Goal: Use online tool/utility: Utilize a website feature to perform a specific function

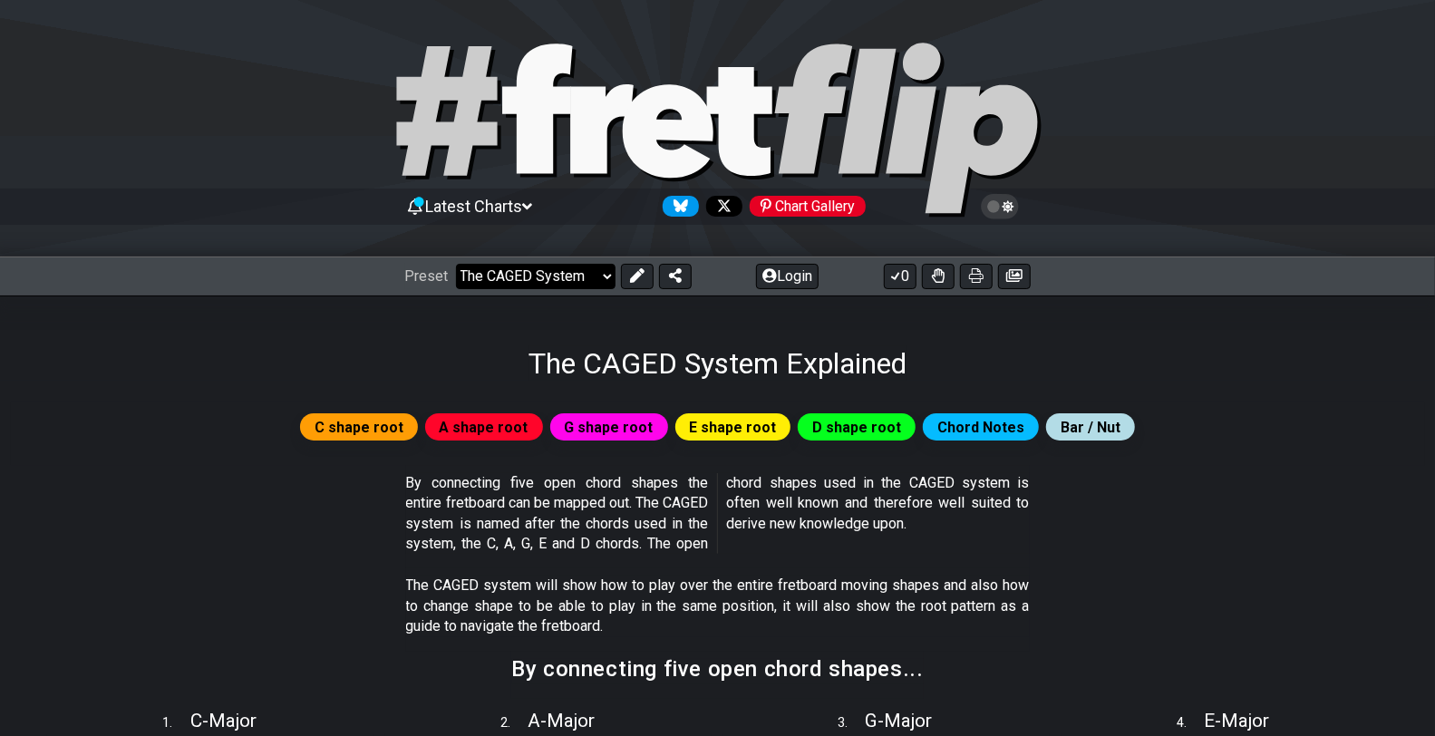
click at [554, 274] on select "Welcome to #fretflip! Initial Preset Custom Preset Minor Pentatonic Major Penta…" at bounding box center [536, 276] width 160 height 25
click at [456, 264] on select "Welcome to #fretflip! Initial Preset Custom Preset Minor Pentatonic Major Penta…" at bounding box center [536, 276] width 160 height 25
select select "/minor-pentatonic"
select select "C"
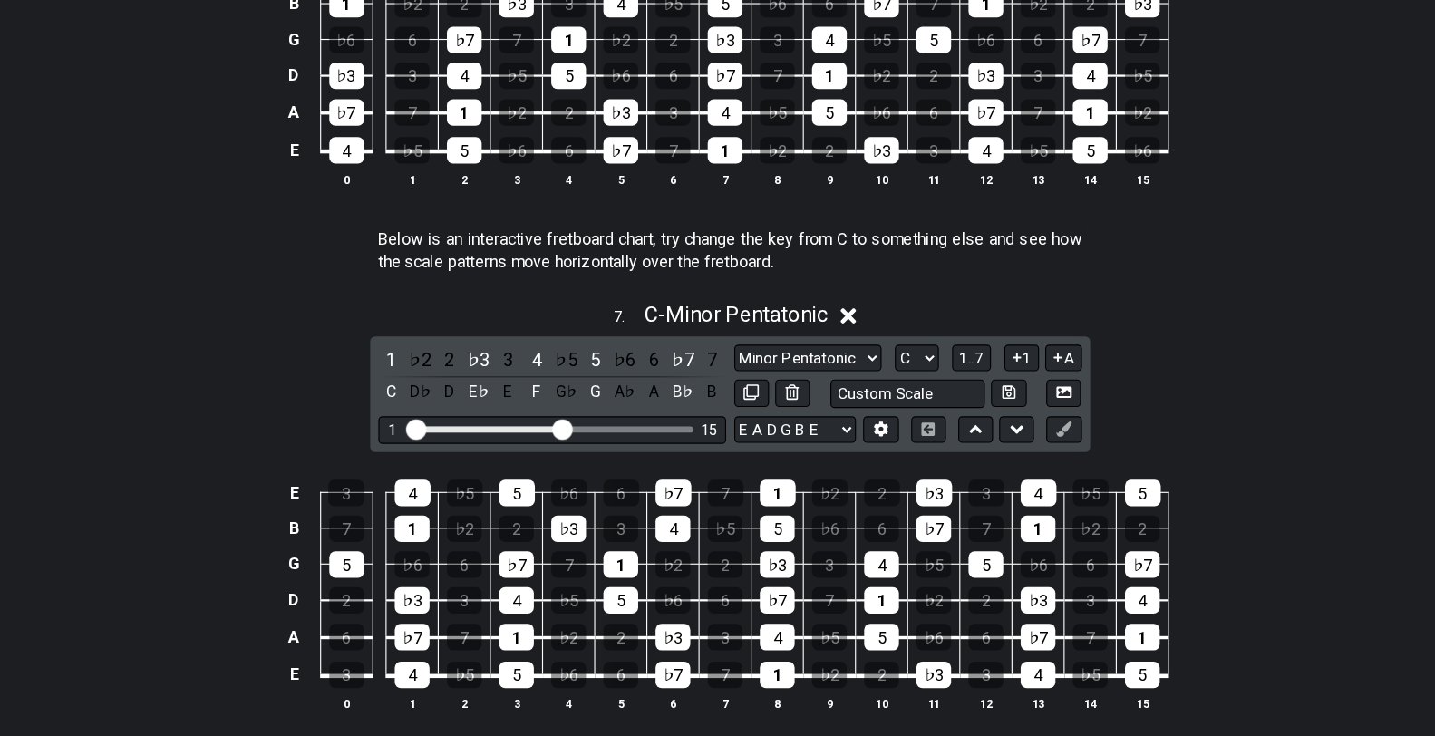
scroll to position [2261, 0]
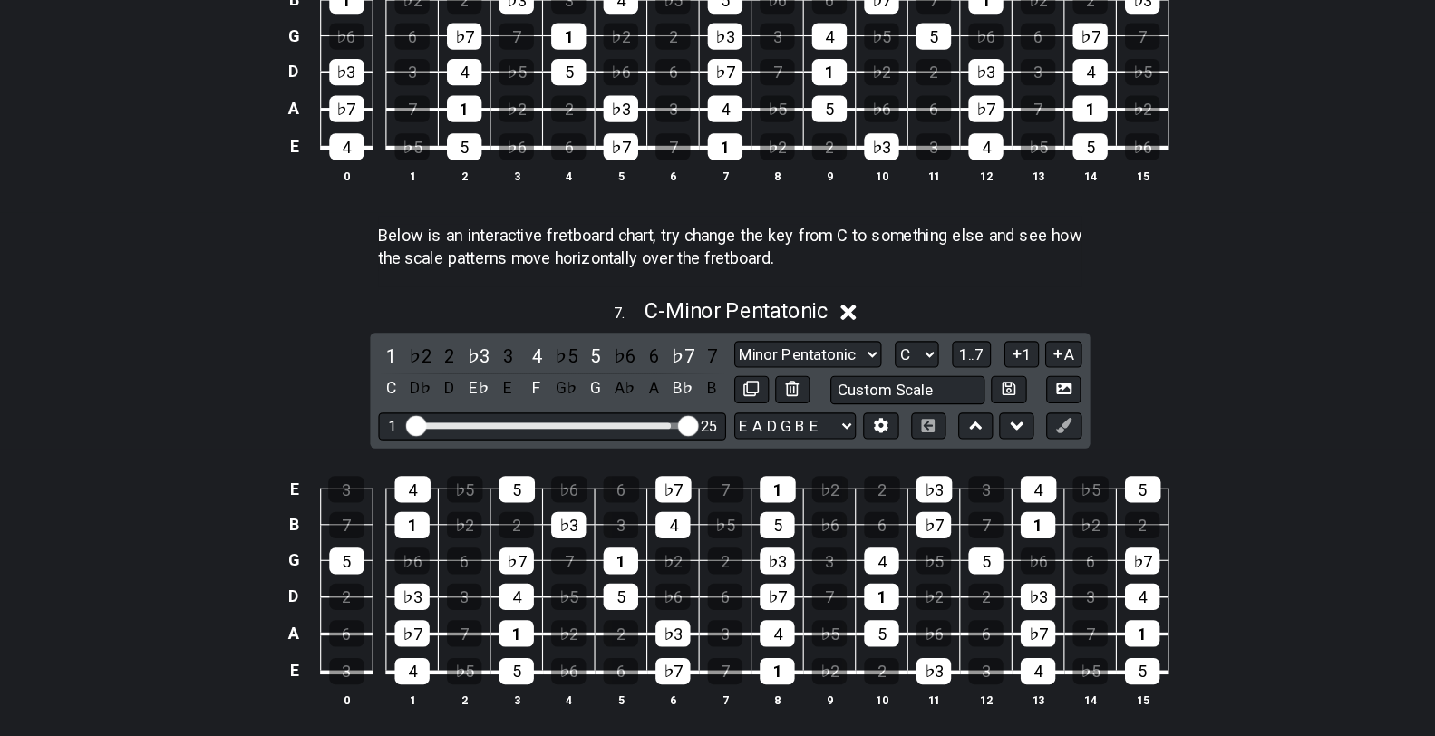
drag, startPoint x: 567, startPoint y: 454, endPoint x: 688, endPoint y: 444, distance: 121.0
click at [688, 460] on input "Visible fret range" at bounding box center [559, 460] width 257 height 0
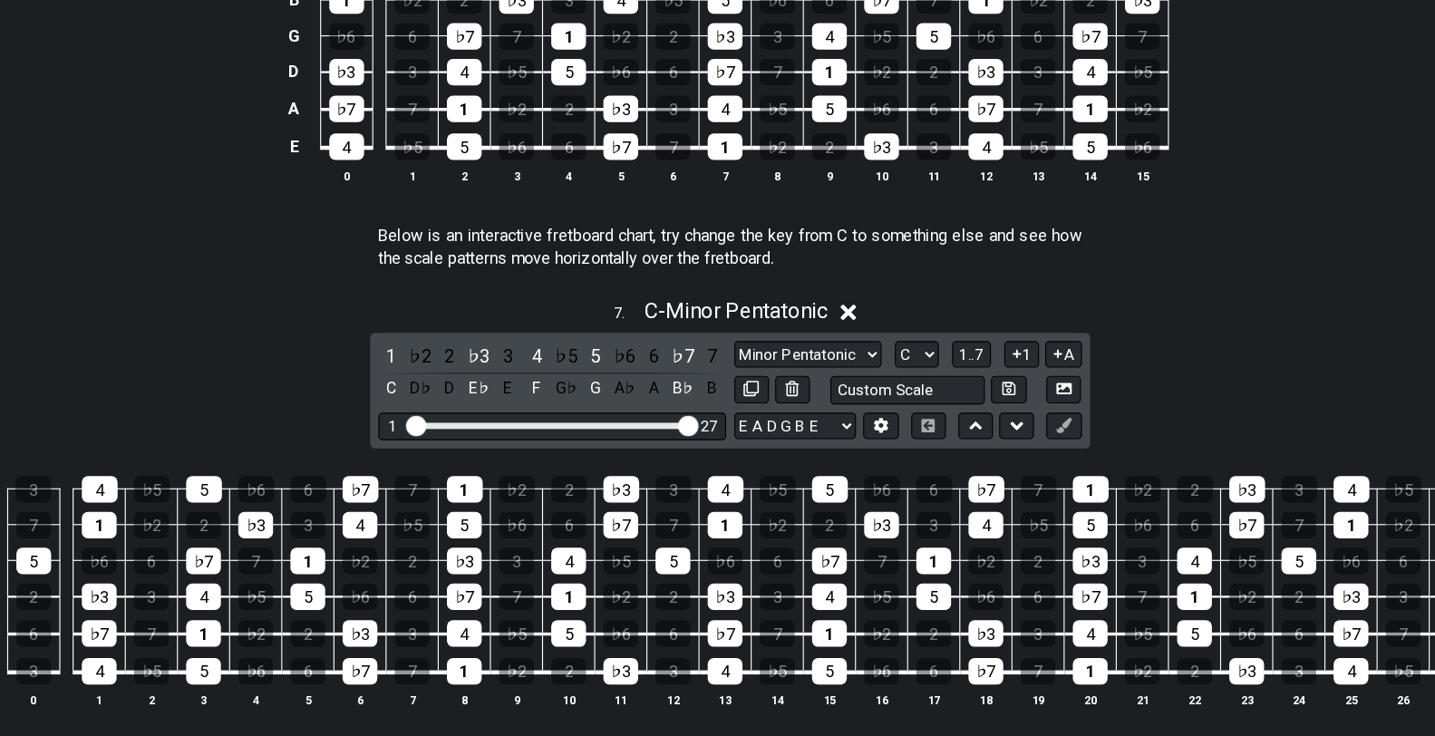
scroll to position [2260, 0]
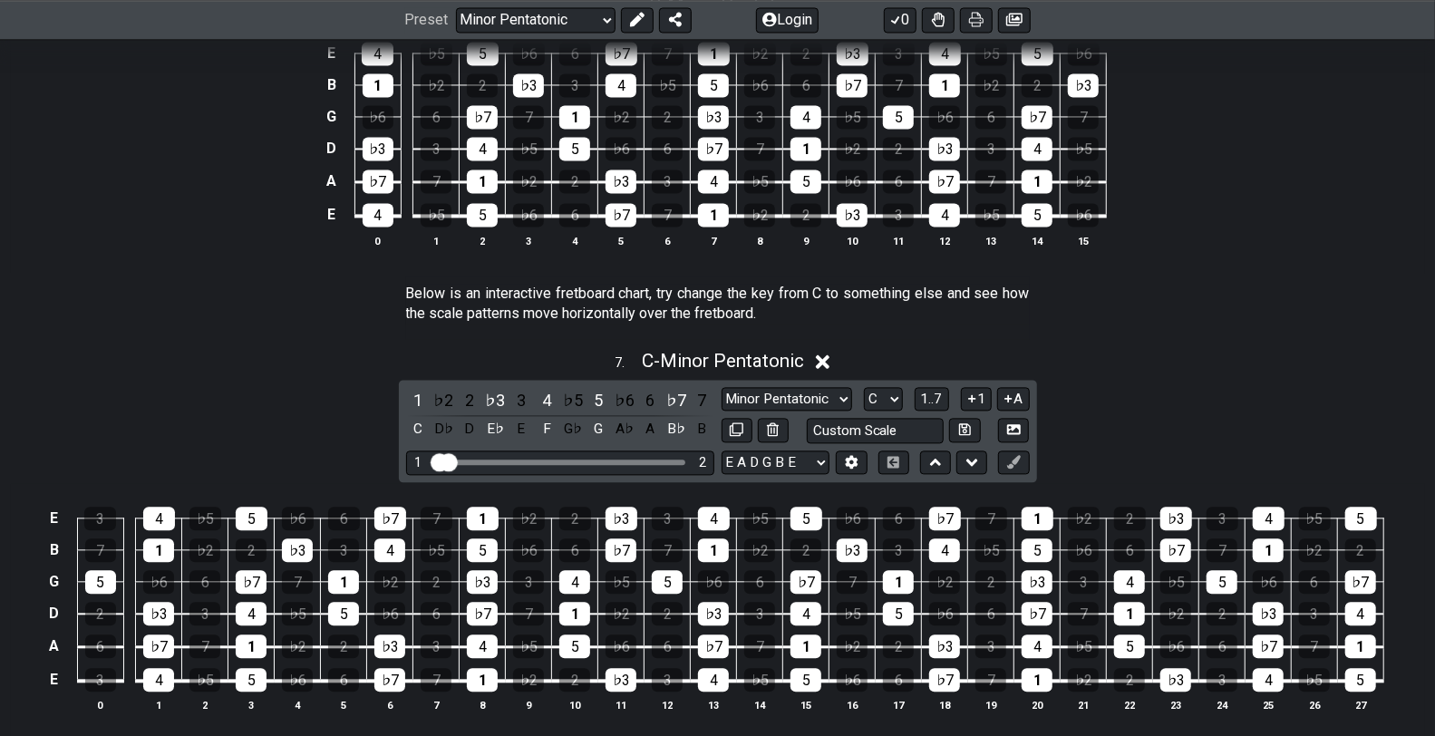
drag, startPoint x: 686, startPoint y: 445, endPoint x: 419, endPoint y: 468, distance: 268.4
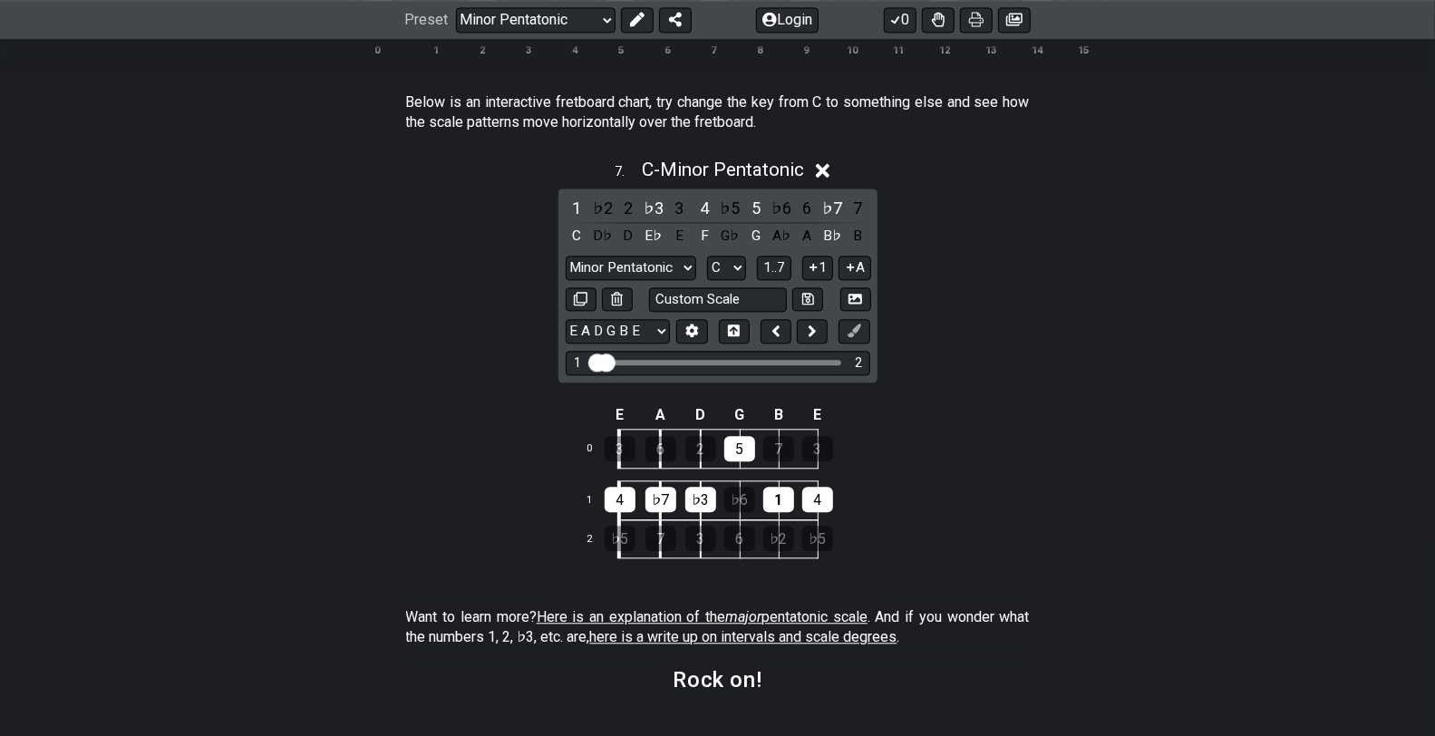
scroll to position [2453, 0]
drag, startPoint x: 608, startPoint y: 354, endPoint x: 779, endPoint y: 356, distance: 170.4
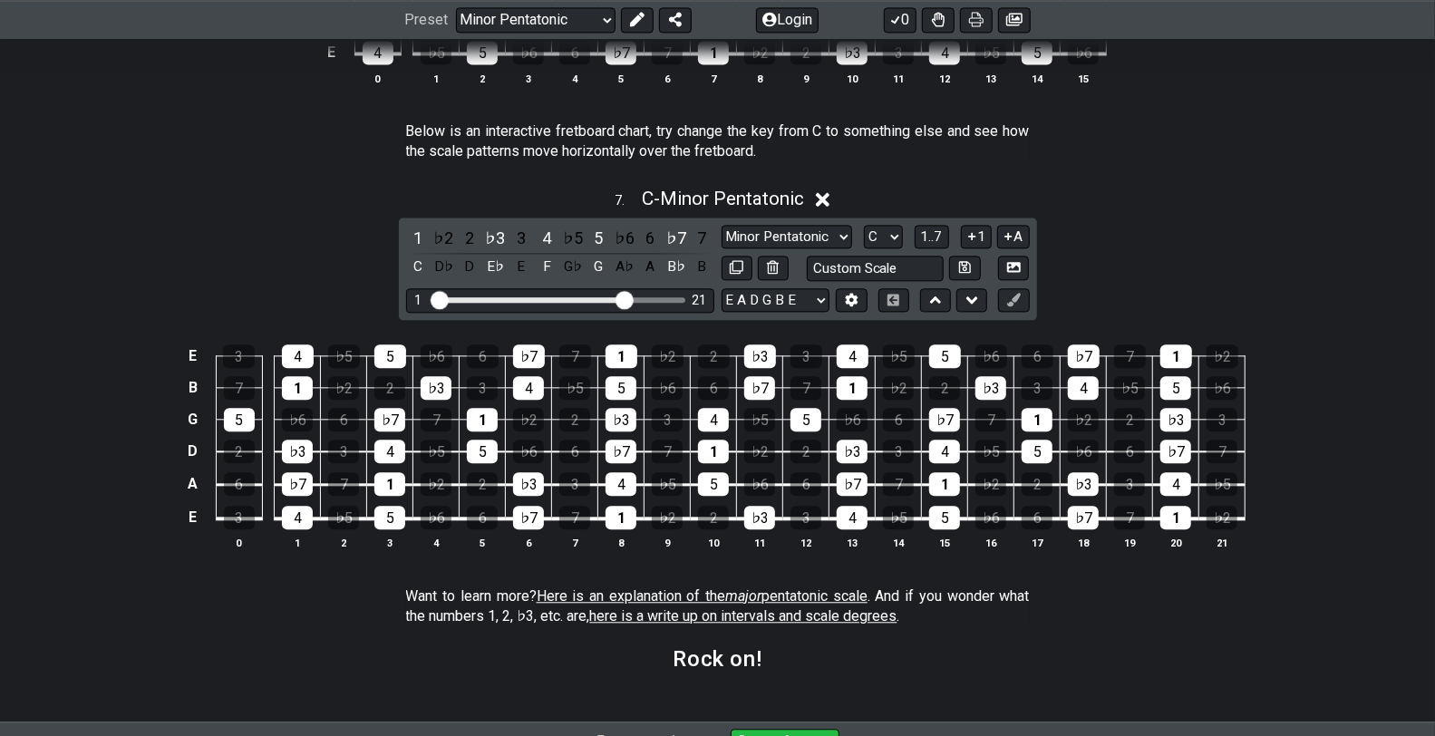
scroll to position [2421, 0]
click at [893, 232] on select "A♭ A A♯ B♭ B C C♯ D♭ D D♯ E♭ E F F♯ G♭ G G♯" at bounding box center [883, 238] width 39 height 24
click at [864, 226] on select "A♭ A A♯ B♭ B C C♯ D♭ D D♯ E♭ E F F♯ G♭ G G♯" at bounding box center [883, 238] width 39 height 24
